Goal: Transaction & Acquisition: Purchase product/service

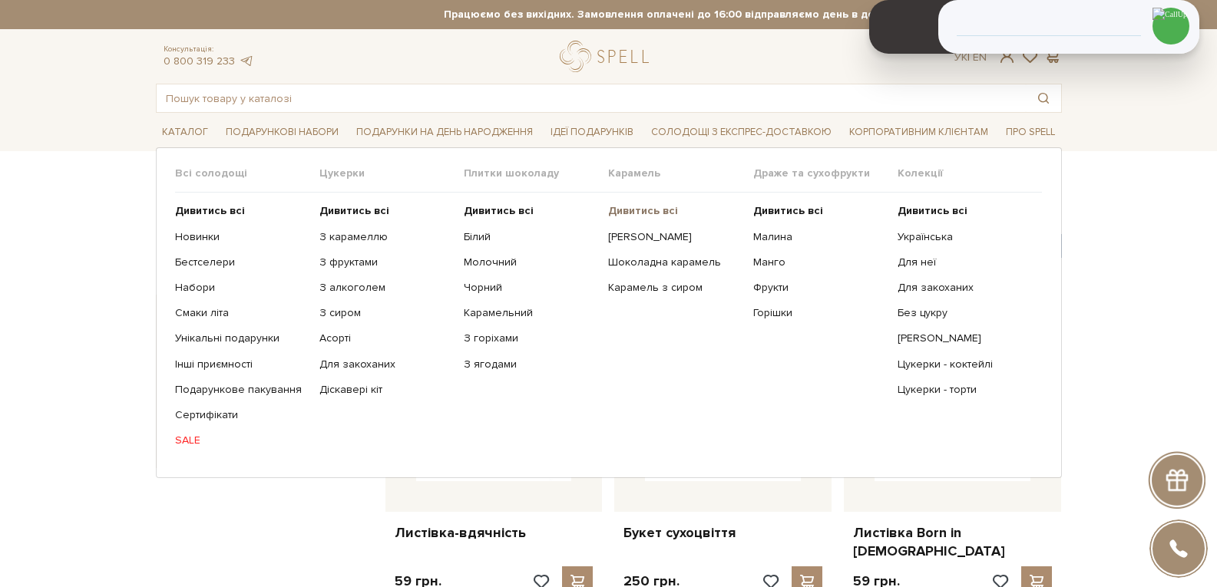
click at [620, 212] on b "Дивитись всі" at bounding box center [643, 210] width 70 height 13
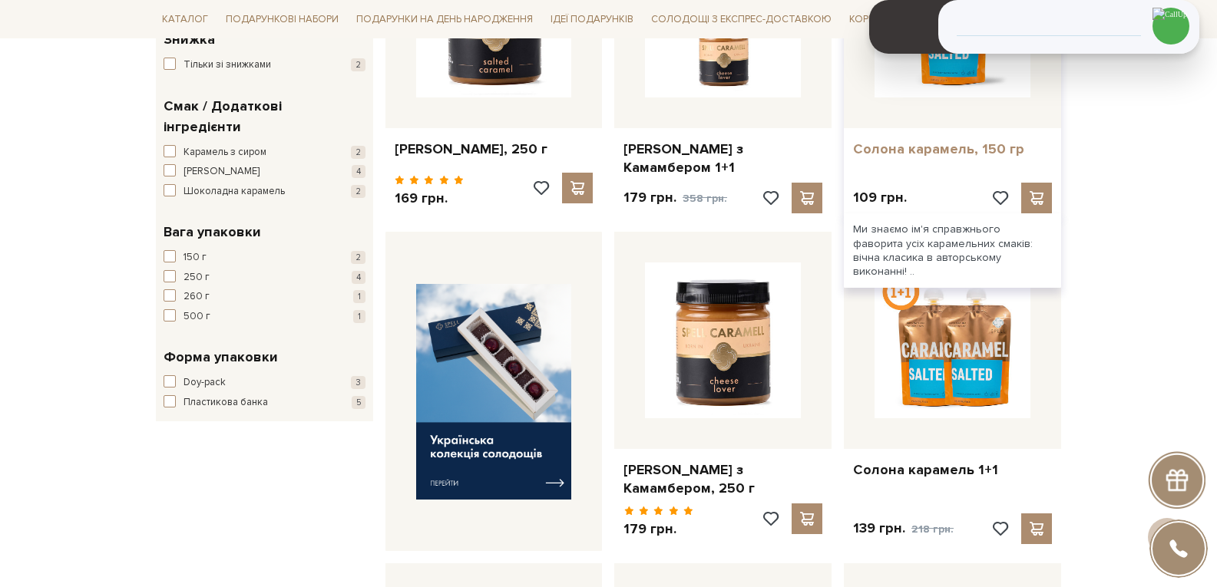
click at [917, 149] on link "Солона карамель, 150 гр" at bounding box center [952, 149] width 199 height 18
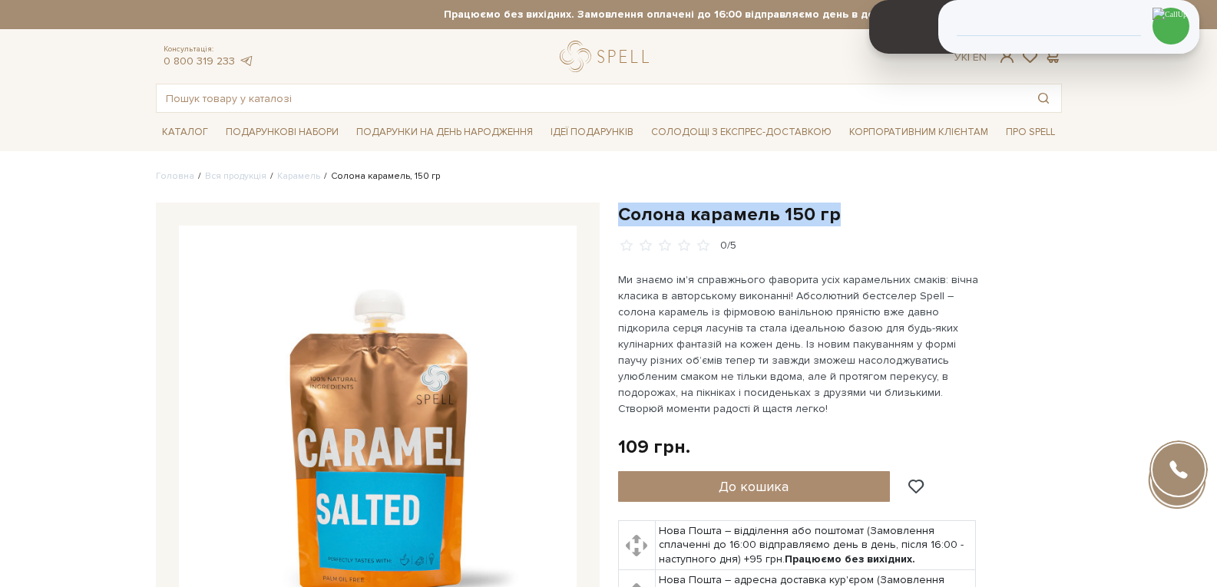
drag, startPoint x: 845, startPoint y: 215, endPoint x: 620, endPoint y: 220, distance: 225.0
click at [620, 220] on h1 "Солона карамель 150 гр" at bounding box center [840, 215] width 444 height 24
copy h1 "Солона карамель 150 гр"
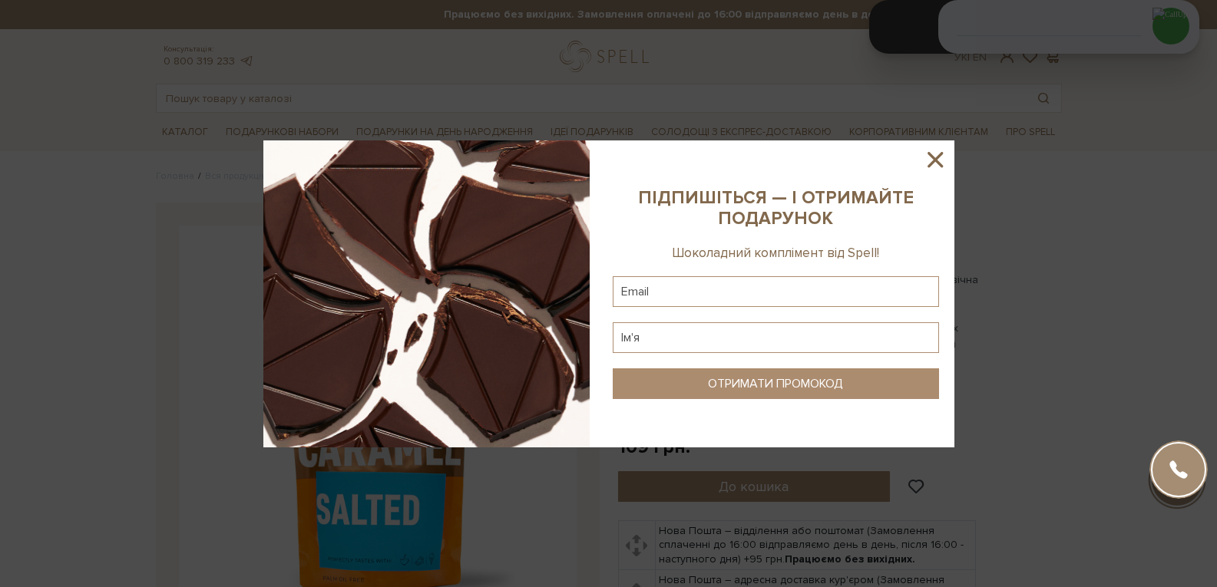
click at [939, 170] on icon at bounding box center [935, 160] width 26 height 26
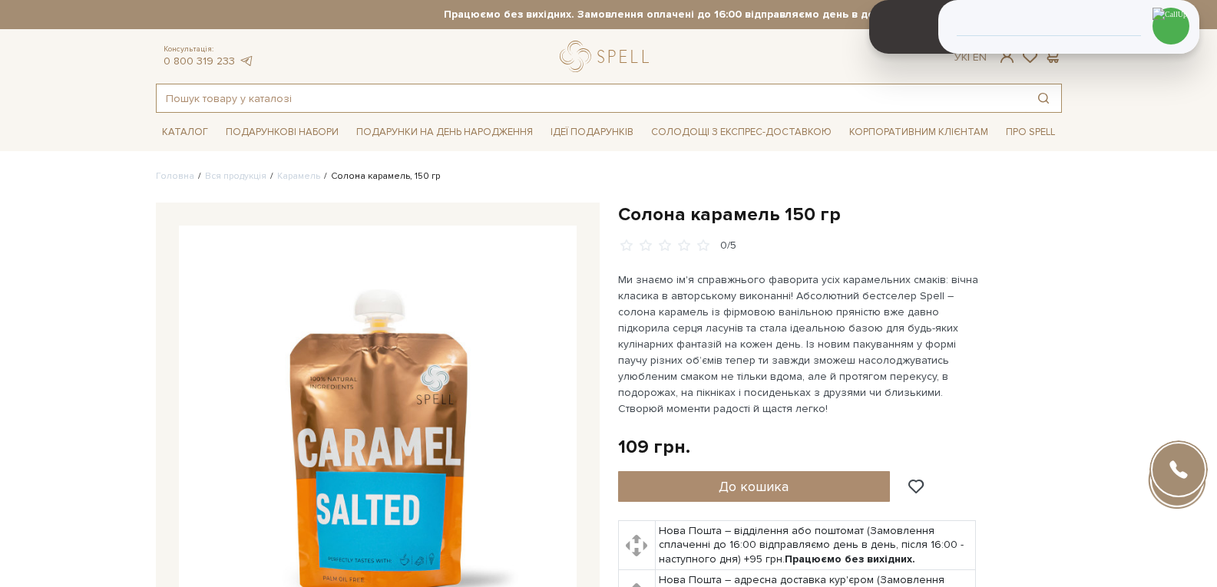
click at [324, 97] on input "text" at bounding box center [591, 98] width 869 height 28
paste input "Подарунок Кружляння сердець - Колекція Для Неї"
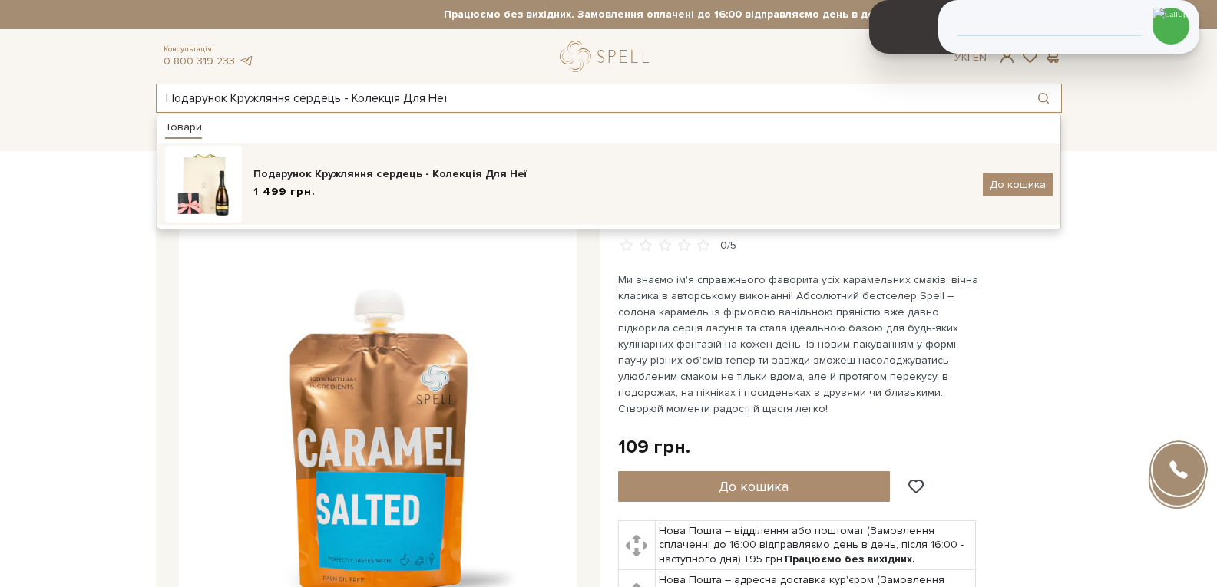
type input "Подарунок Кружляння сердець - Колекція Для Неї"
click at [342, 180] on div "Подарунок Кружляння сердець - Колекція Для Неї" at bounding box center [612, 174] width 718 height 15
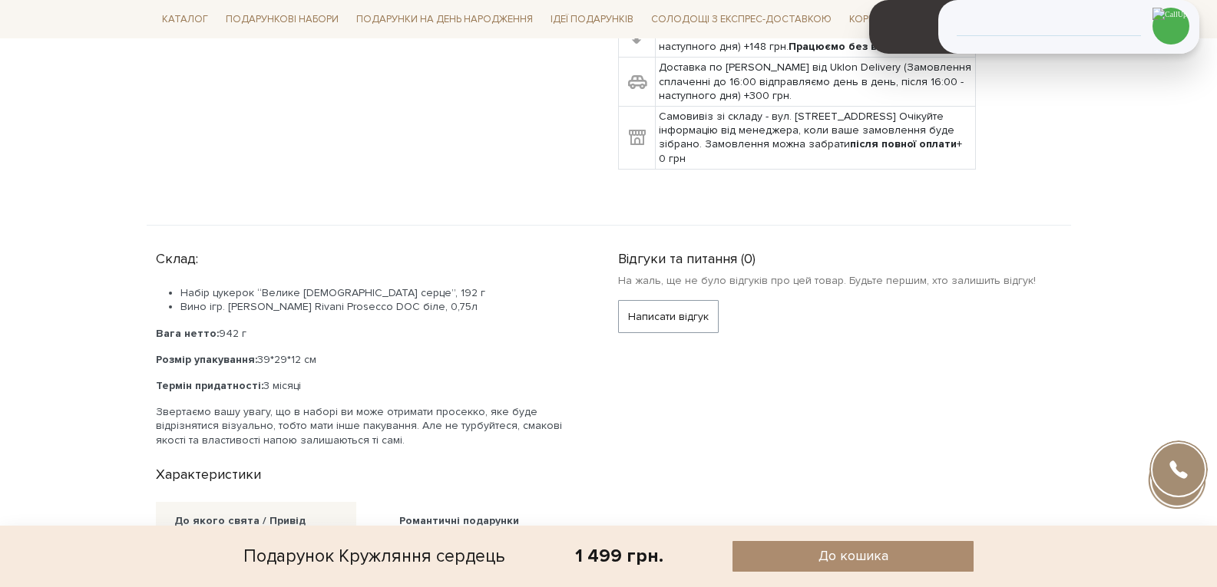
scroll to position [691, 0]
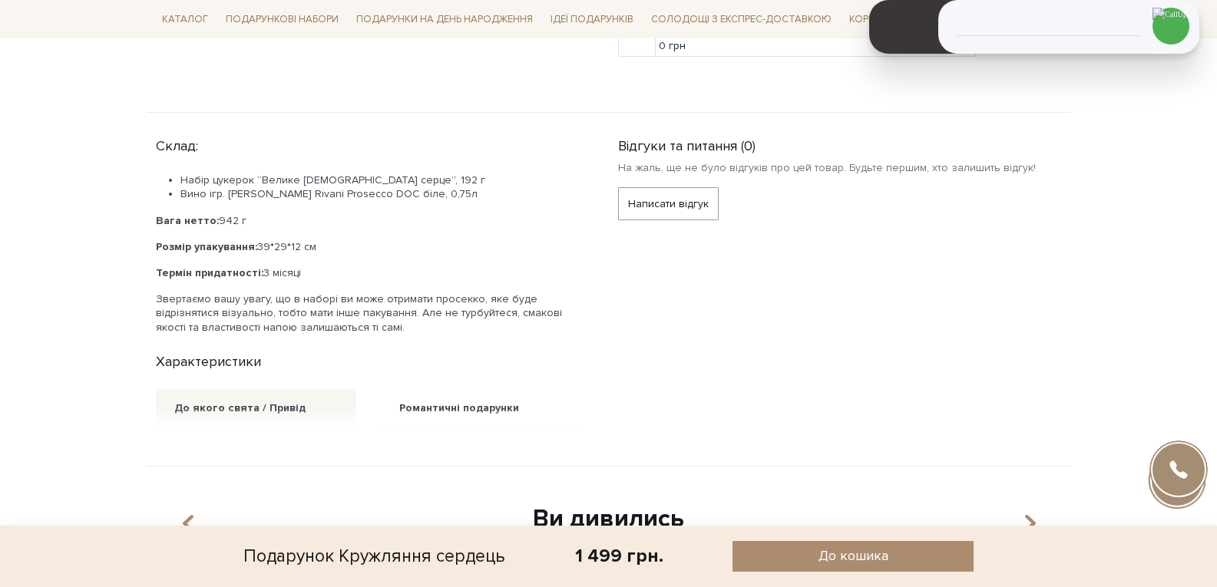
drag, startPoint x: 312, startPoint y: 269, endPoint x: 154, endPoint y: 276, distance: 158.3
click at [154, 276] on div "Склад: Набір цукерок “Велике іскристе серце”, 192 г Вино ігр. [PERSON_NAME] Riv…" at bounding box center [378, 280] width 462 height 298
copy p "Термін придатності: 3 місяці"
